Goal: Ask a question

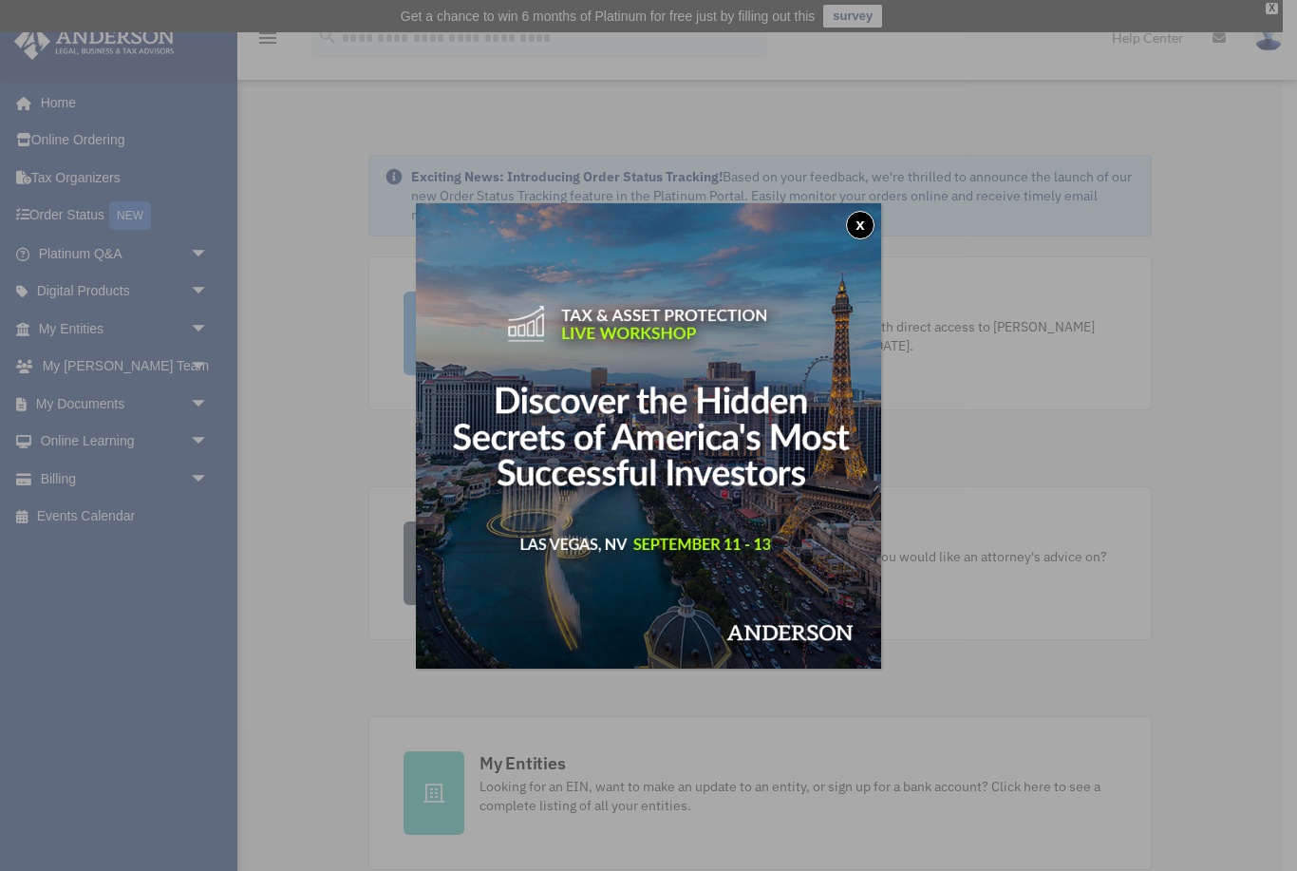
click at [861, 230] on button "x" at bounding box center [860, 225] width 28 height 28
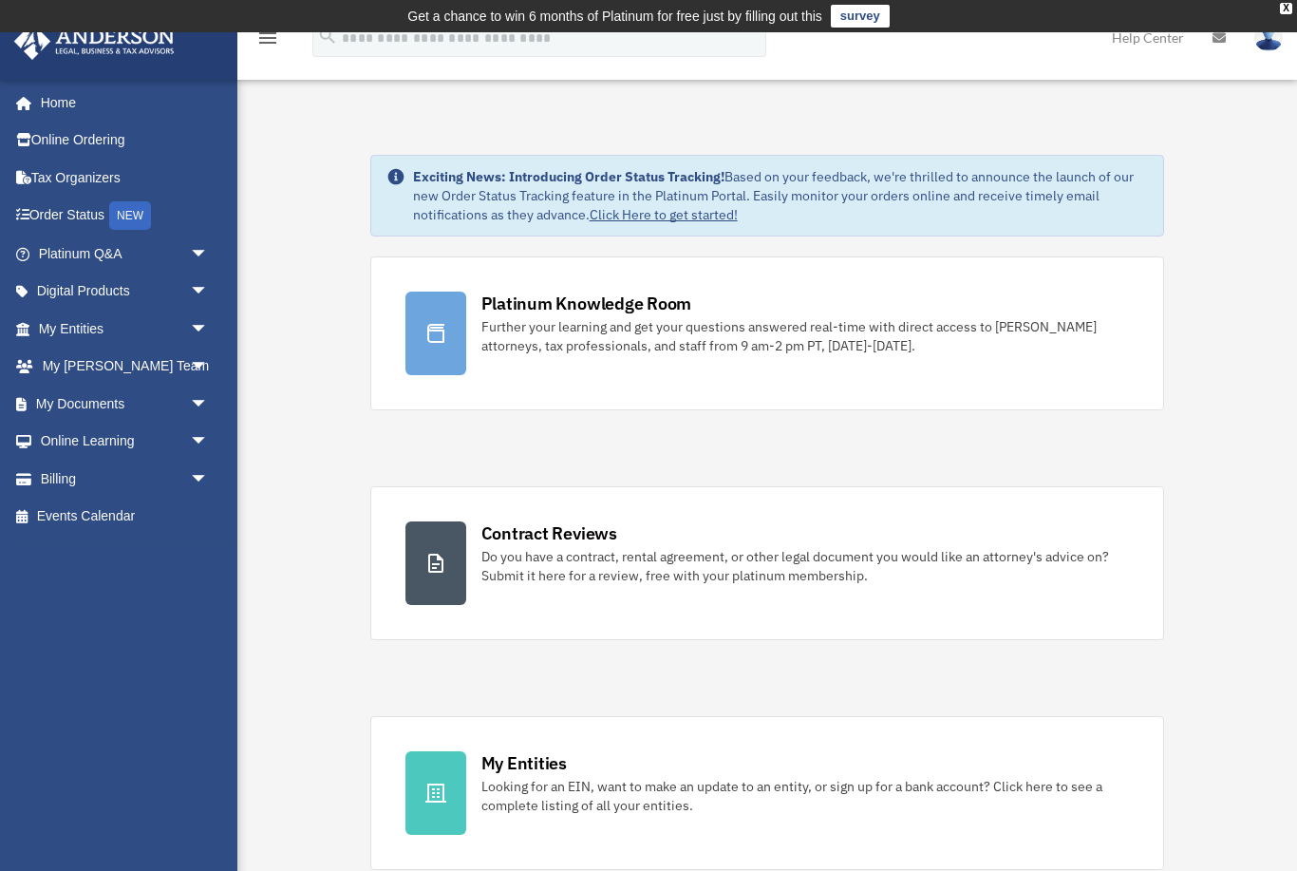
click at [61, 320] on link "My Entities arrow_drop_down" at bounding box center [125, 329] width 224 height 38
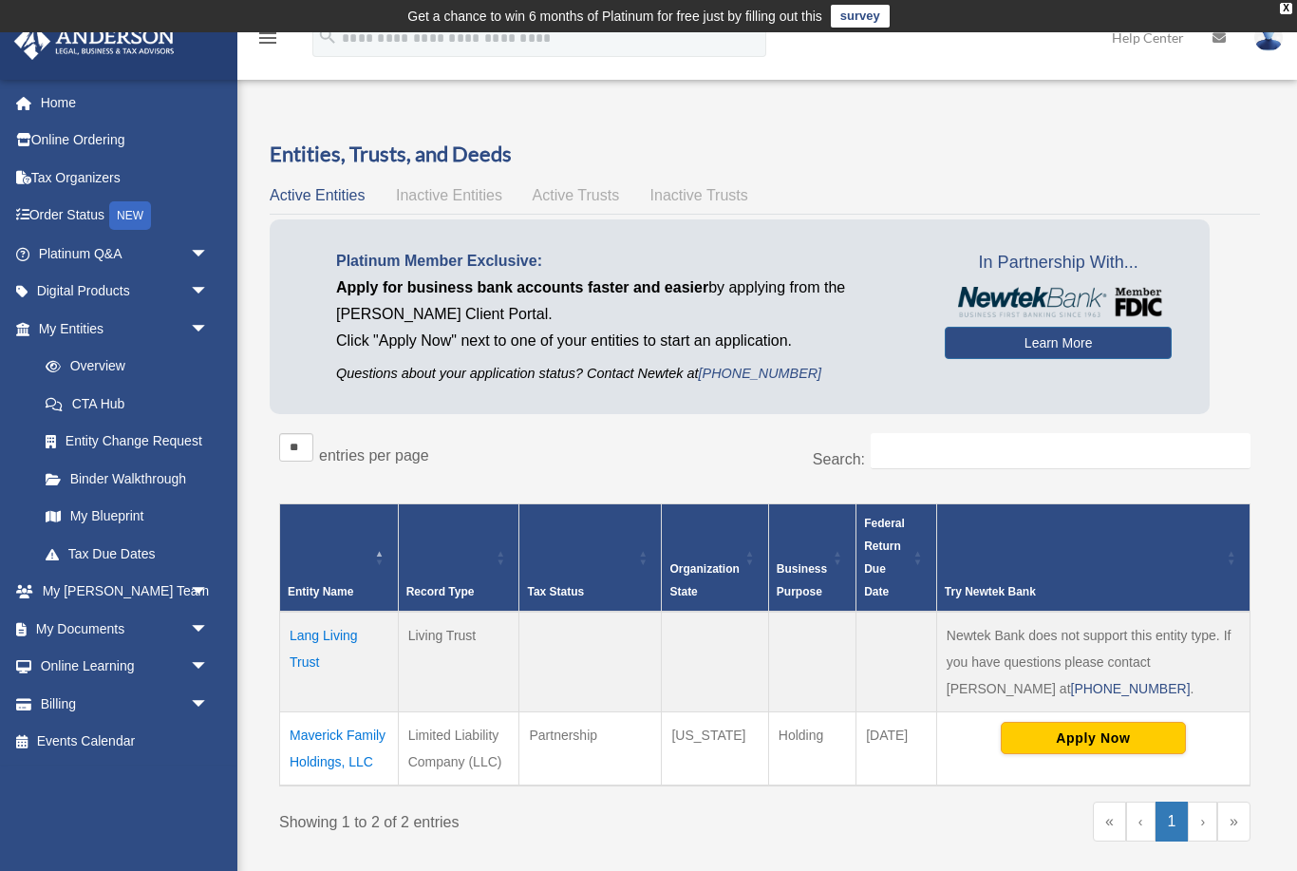
click at [95, 365] on link "Overview" at bounding box center [123, 367] width 192 height 38
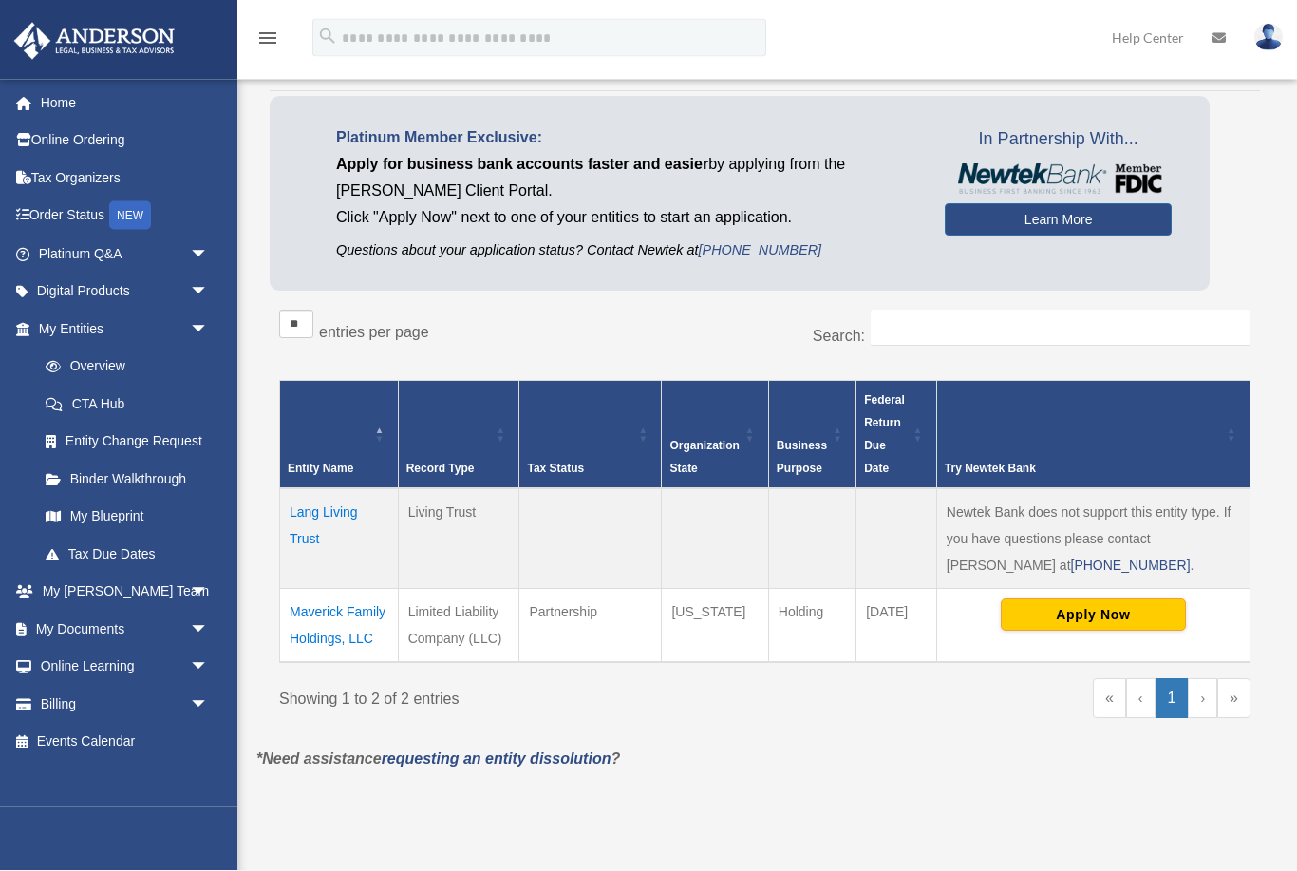
scroll to position [124, 0]
click at [319, 625] on td "Maverick Family Holdings, LLC" at bounding box center [339, 624] width 119 height 74
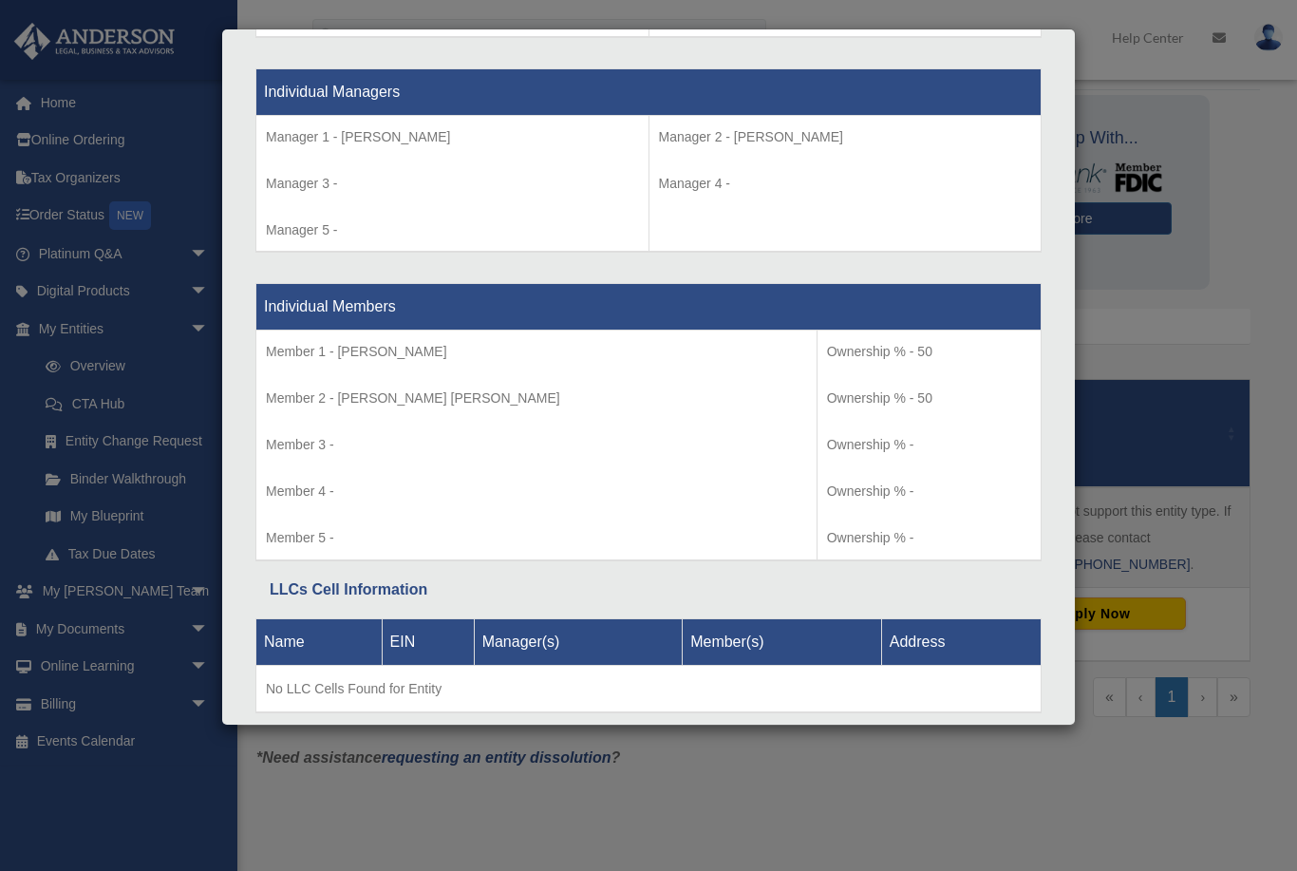
scroll to position [1745, 0]
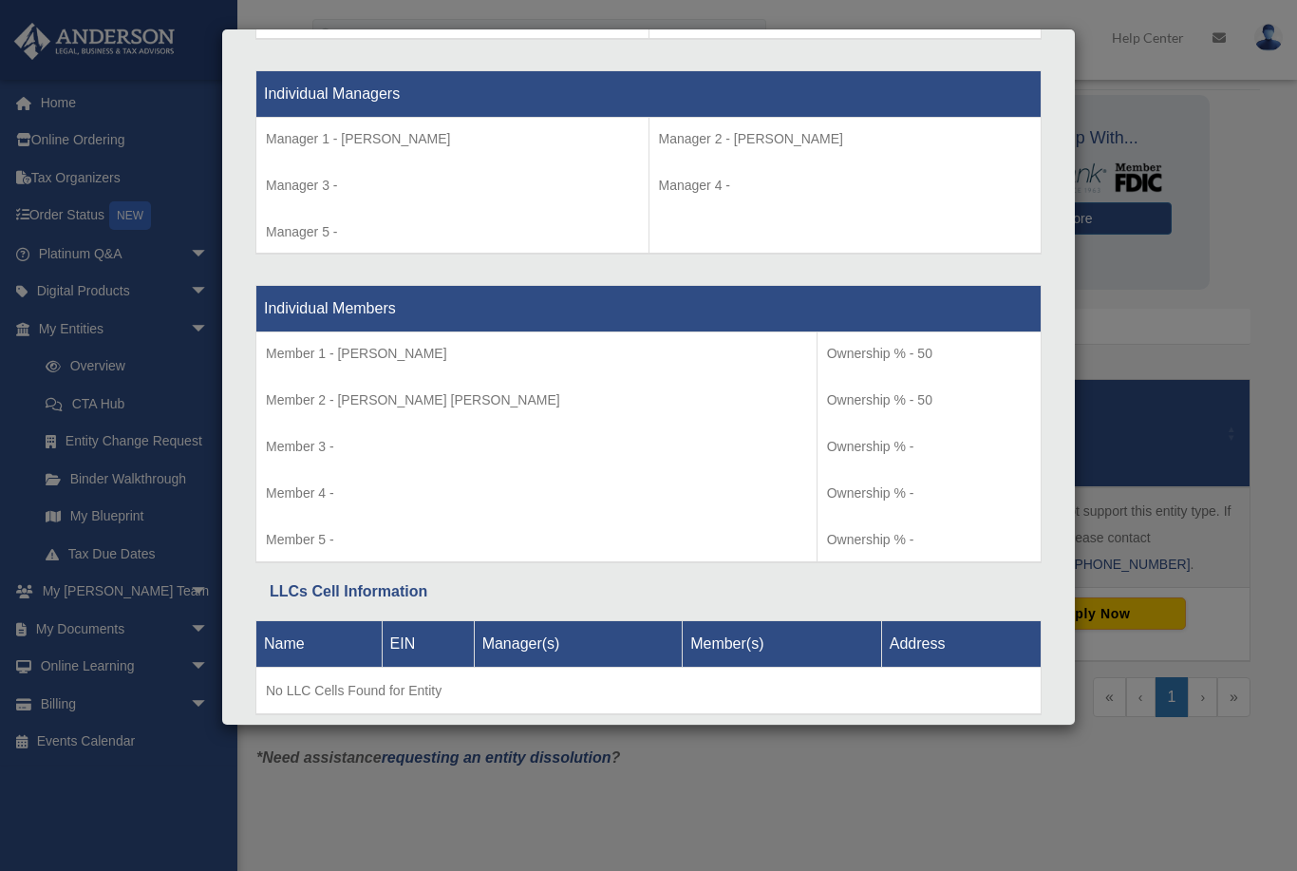
click at [96, 763] on div "Details × Articles Sent Organizational Date" at bounding box center [648, 435] width 1297 height 871
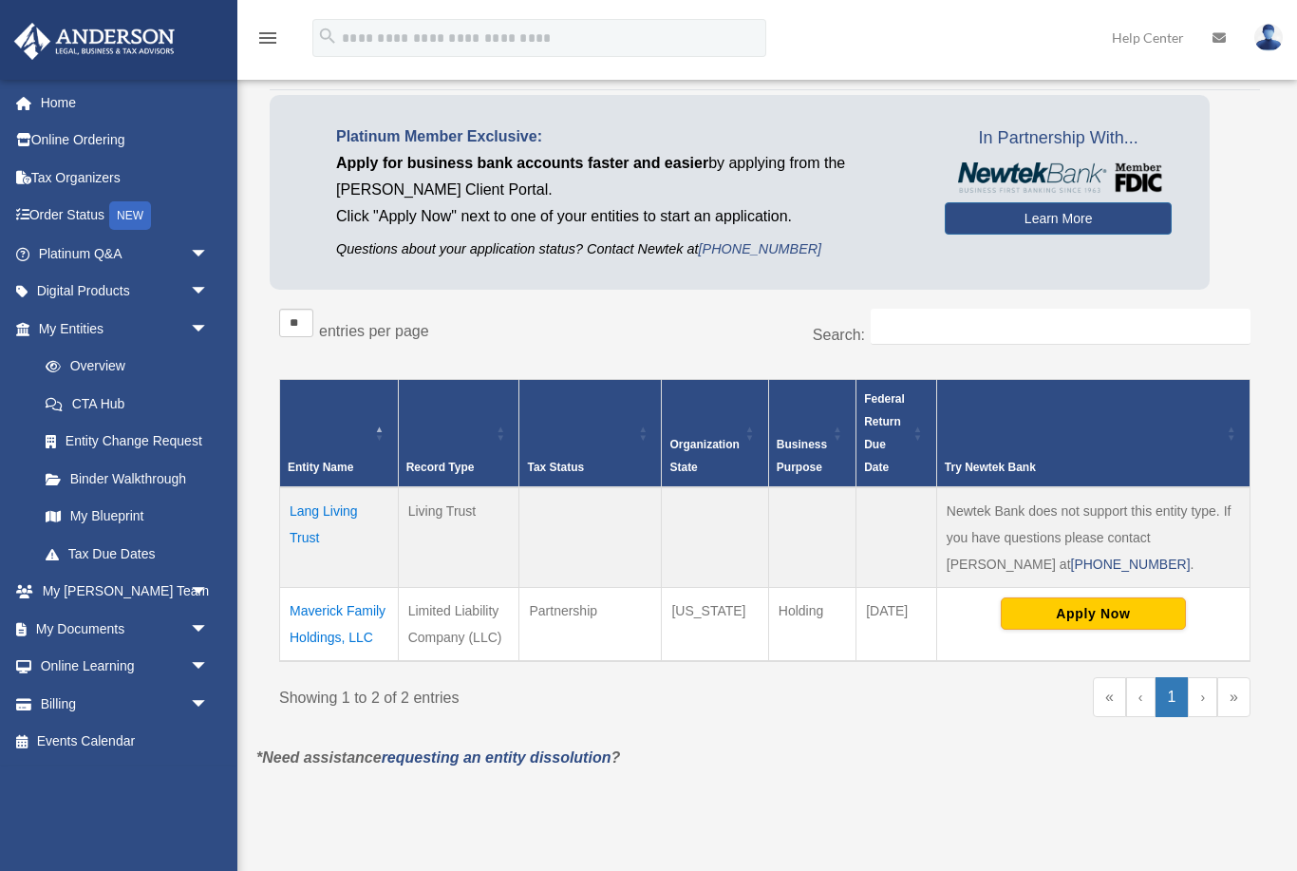
click at [81, 249] on link "Platinum Q&A arrow_drop_down" at bounding box center [125, 254] width 224 height 38
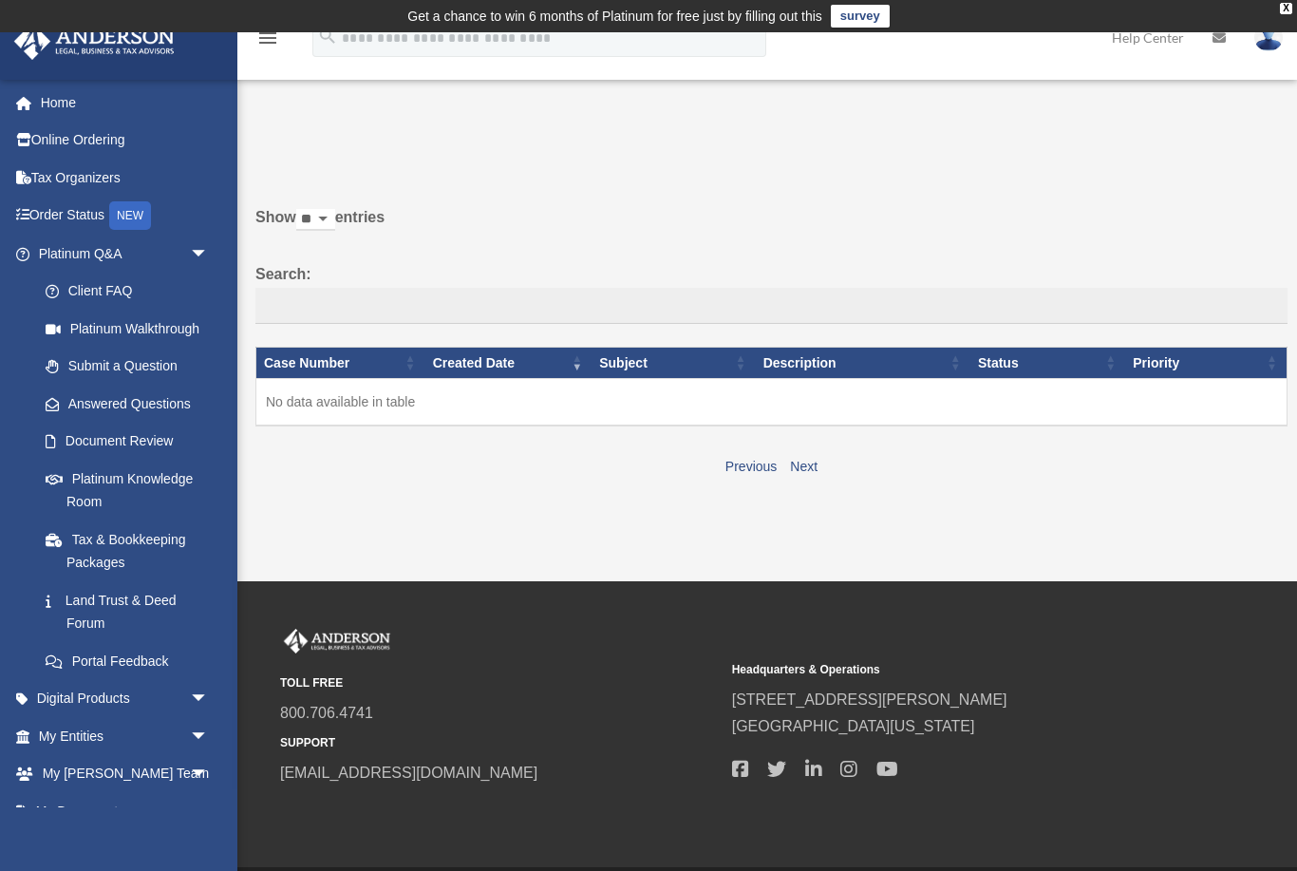
click at [90, 480] on link "Platinum Knowledge Room" at bounding box center [127, 490] width 201 height 61
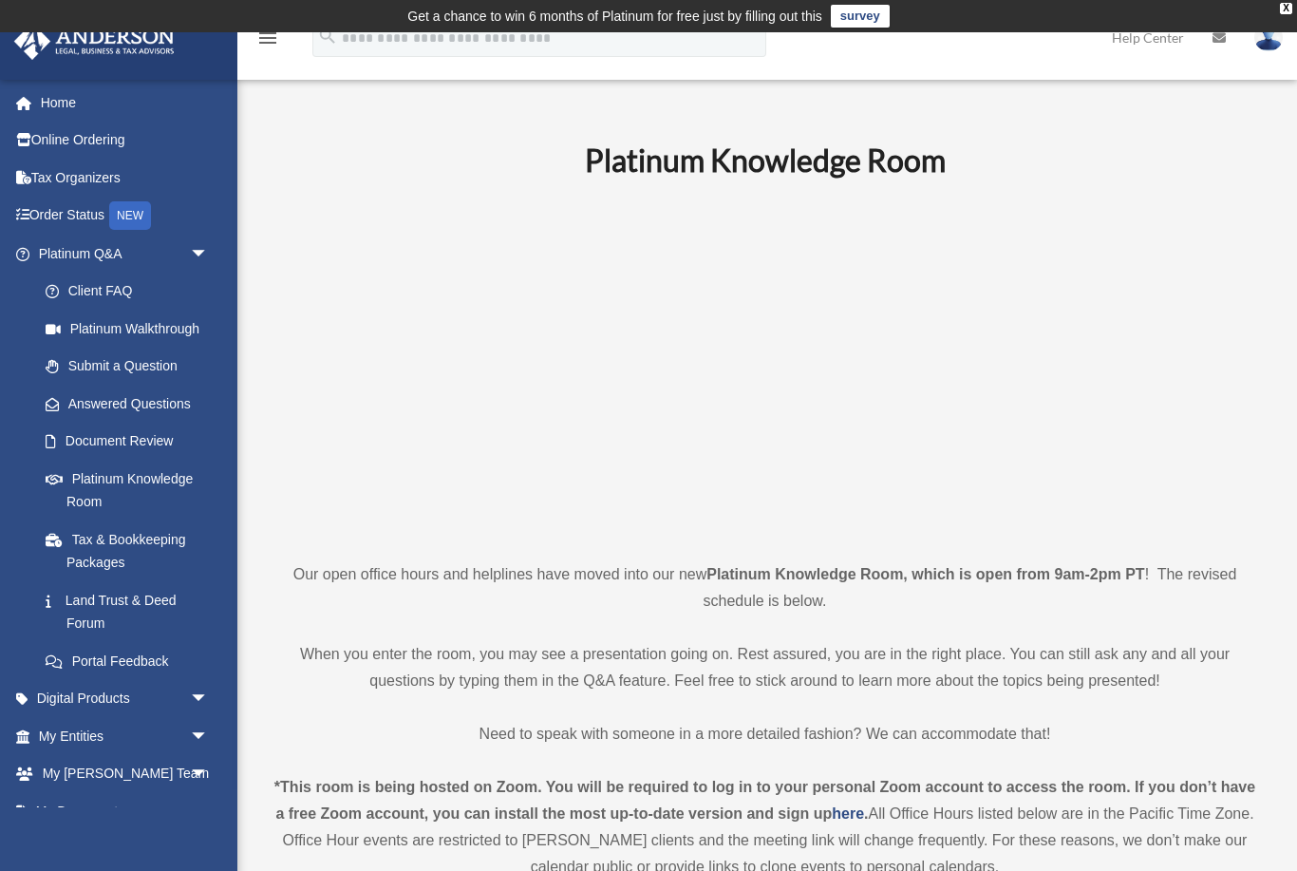
click at [121, 363] on link "Submit a Question" at bounding box center [132, 367] width 211 height 38
click at [107, 358] on link "Submit a Question" at bounding box center [132, 367] width 211 height 38
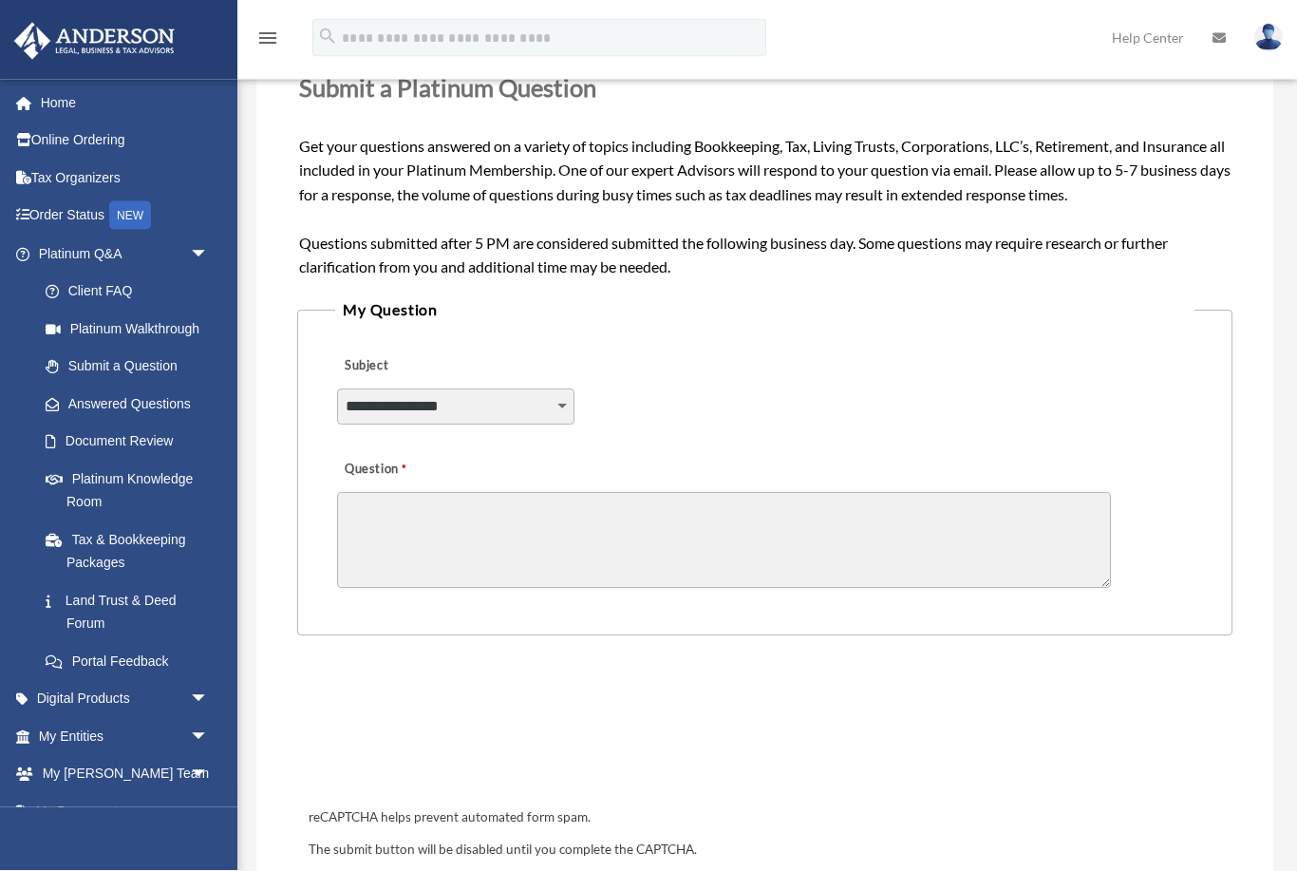
scroll to position [286, 0]
click at [374, 397] on select "**********" at bounding box center [455, 406] width 237 height 36
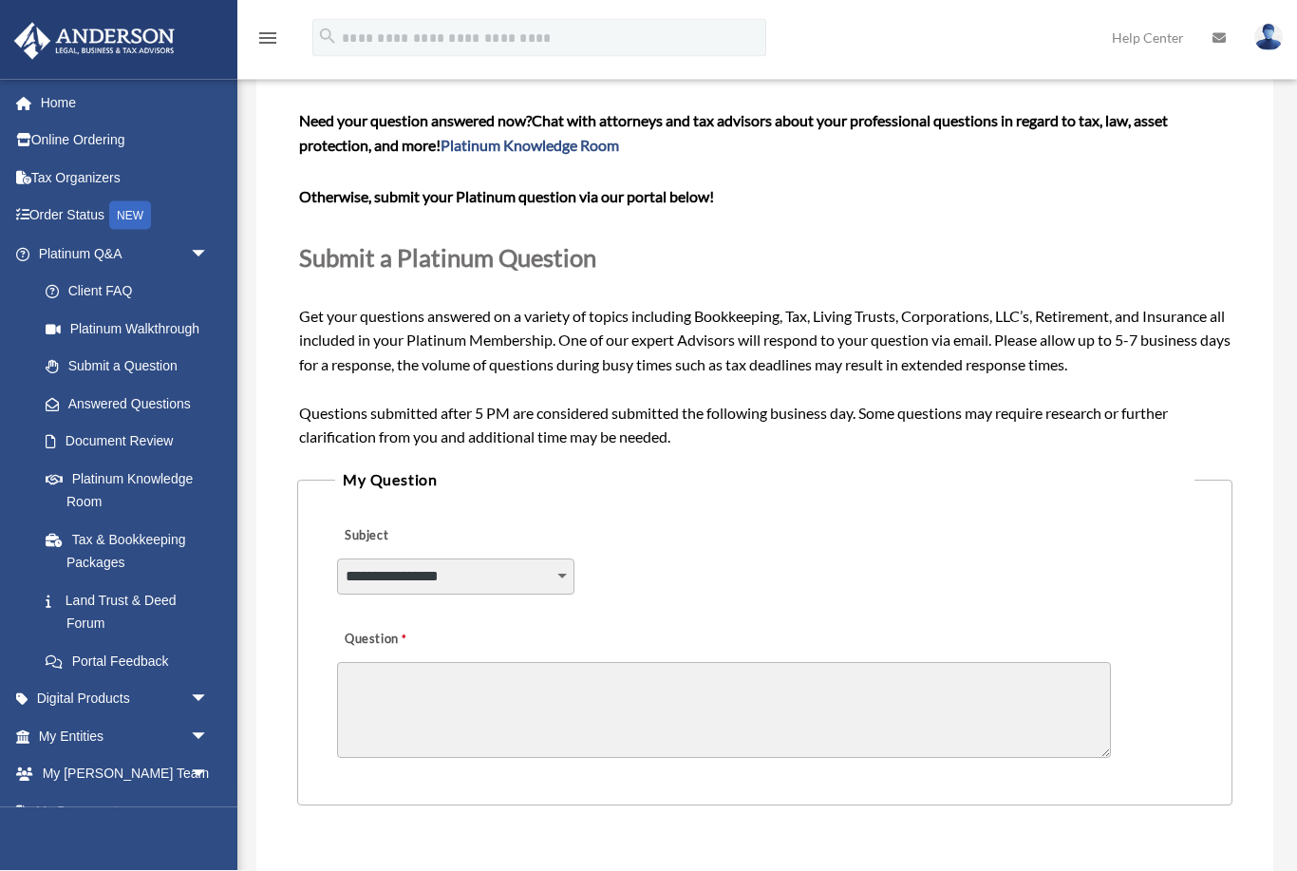
scroll to position [109, 0]
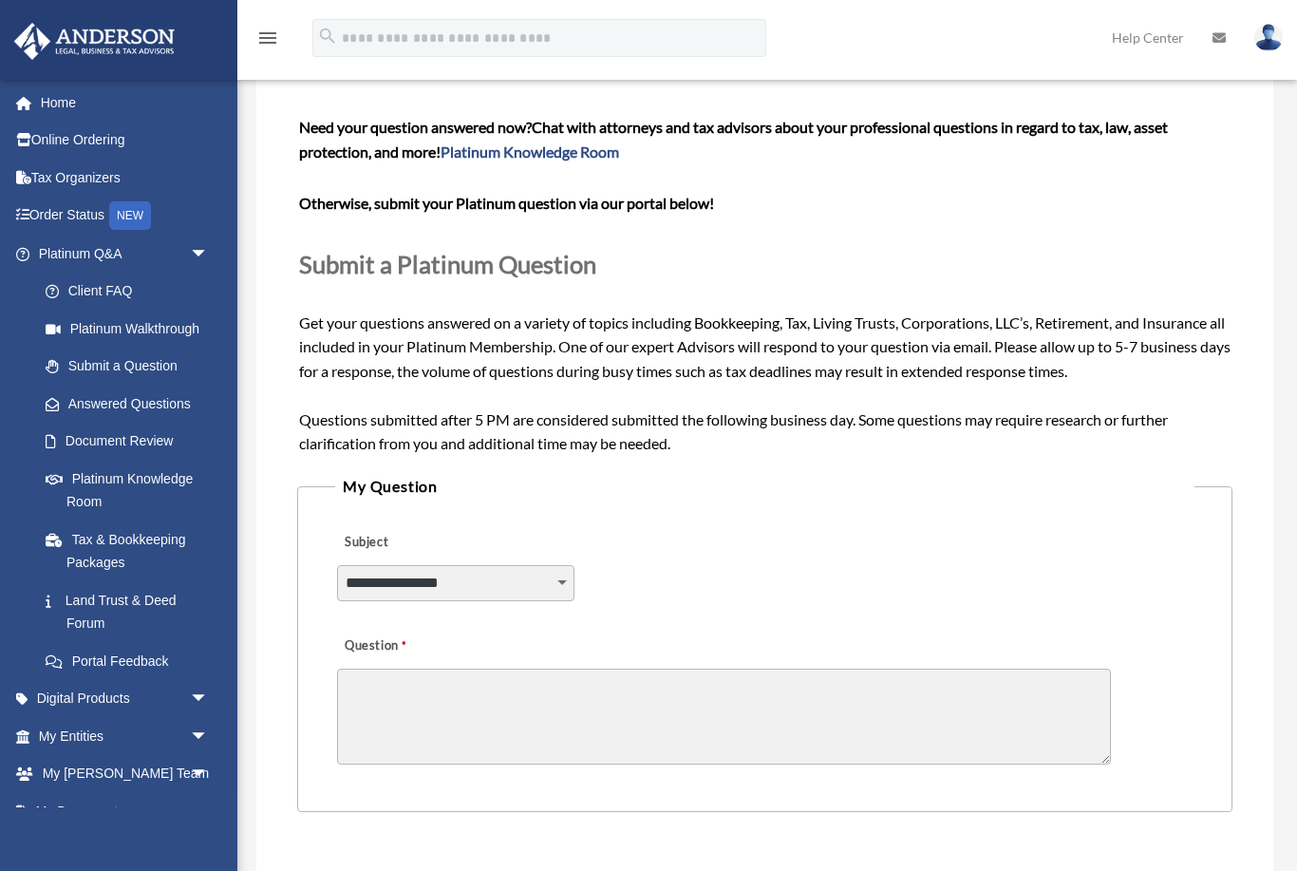
click at [190, 690] on span "arrow_drop_down" at bounding box center [209, 699] width 38 height 39
